Goal: Task Accomplishment & Management: Manage account settings

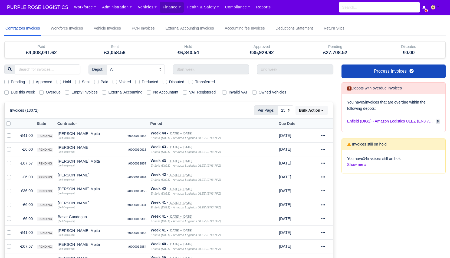
select select "25"
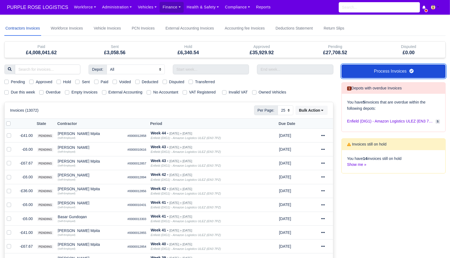
click at [366, 76] on link "Process Invoices" at bounding box center [393, 71] width 104 height 14
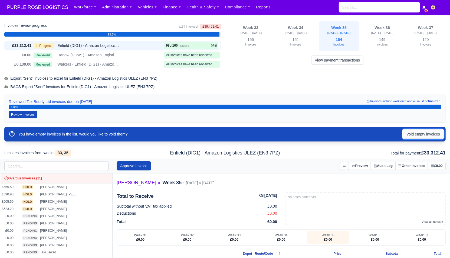
click at [411, 137] on button "Void empty invoices" at bounding box center [423, 133] width 41 height 9
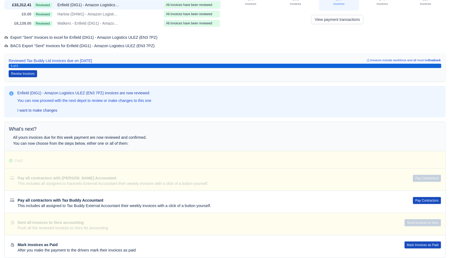
scroll to position [51, 0]
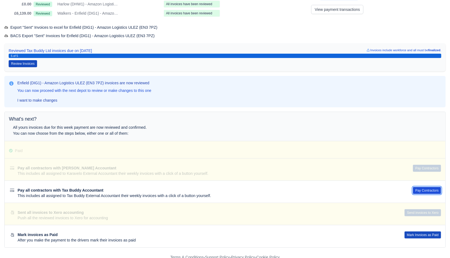
click at [428, 187] on button "Pay Contractors" at bounding box center [427, 190] width 28 height 7
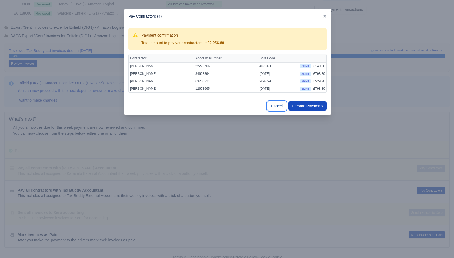
click at [275, 103] on link "Cancel" at bounding box center [277, 105] width 19 height 9
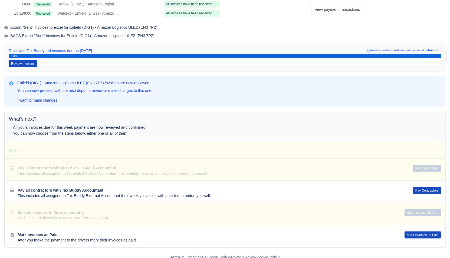
scroll to position [0, 0]
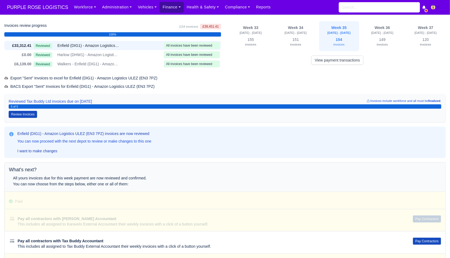
click at [169, 11] on link "Finance" at bounding box center [172, 7] width 24 height 11
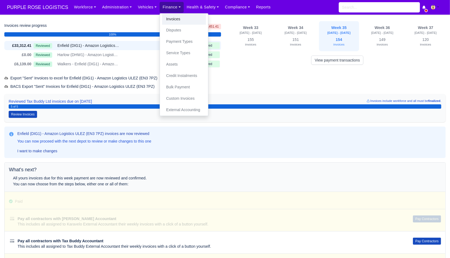
click at [169, 17] on link "Invoices" at bounding box center [184, 19] width 44 height 11
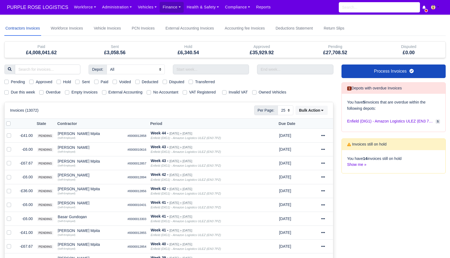
select select "25"
click at [21, 92] on label "Due this week" at bounding box center [23, 92] width 24 height 6
click at [9, 92] on input "Due this week" at bounding box center [6, 91] width 4 height 4
checkbox input "true"
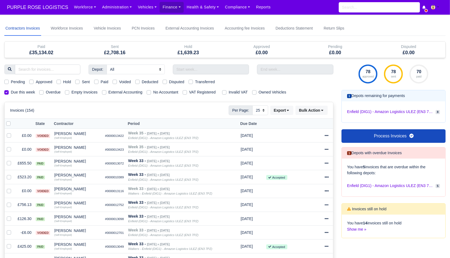
click at [89, 80] on label "Sent" at bounding box center [86, 82] width 8 height 6
click at [80, 80] on input "Sent" at bounding box center [77, 81] width 4 height 4
checkbox input "true"
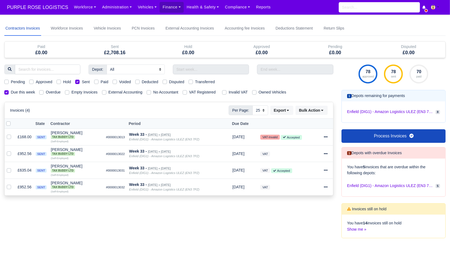
click at [128, 92] on label "External Accounting" at bounding box center [125, 92] width 34 height 6
click at [106, 92] on input "External Accounting" at bounding box center [104, 91] width 4 height 4
checkbox input "true"
click at [13, 120] on label at bounding box center [13, 120] width 0 height 0
click at [7, 121] on input "checkbox" at bounding box center [8, 122] width 4 height 4
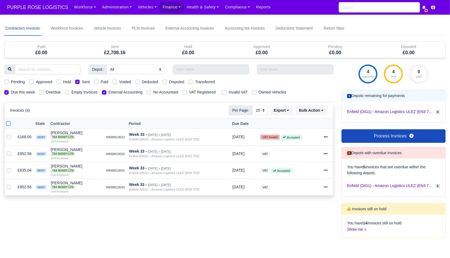
checkbox input "true"
click at [317, 109] on button "Bulk Action" at bounding box center [311, 109] width 32 height 9
click at [306, 157] on div "Pay" at bounding box center [304, 161] width 48 height 8
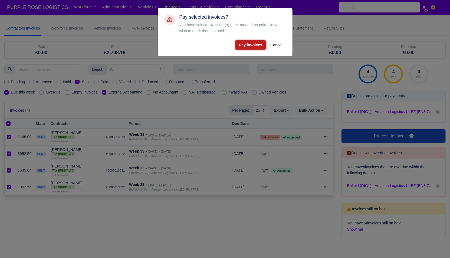
click at [247, 47] on button "Pay invoices" at bounding box center [250, 44] width 30 height 9
